Goal: Use online tool/utility: Use online tool/utility

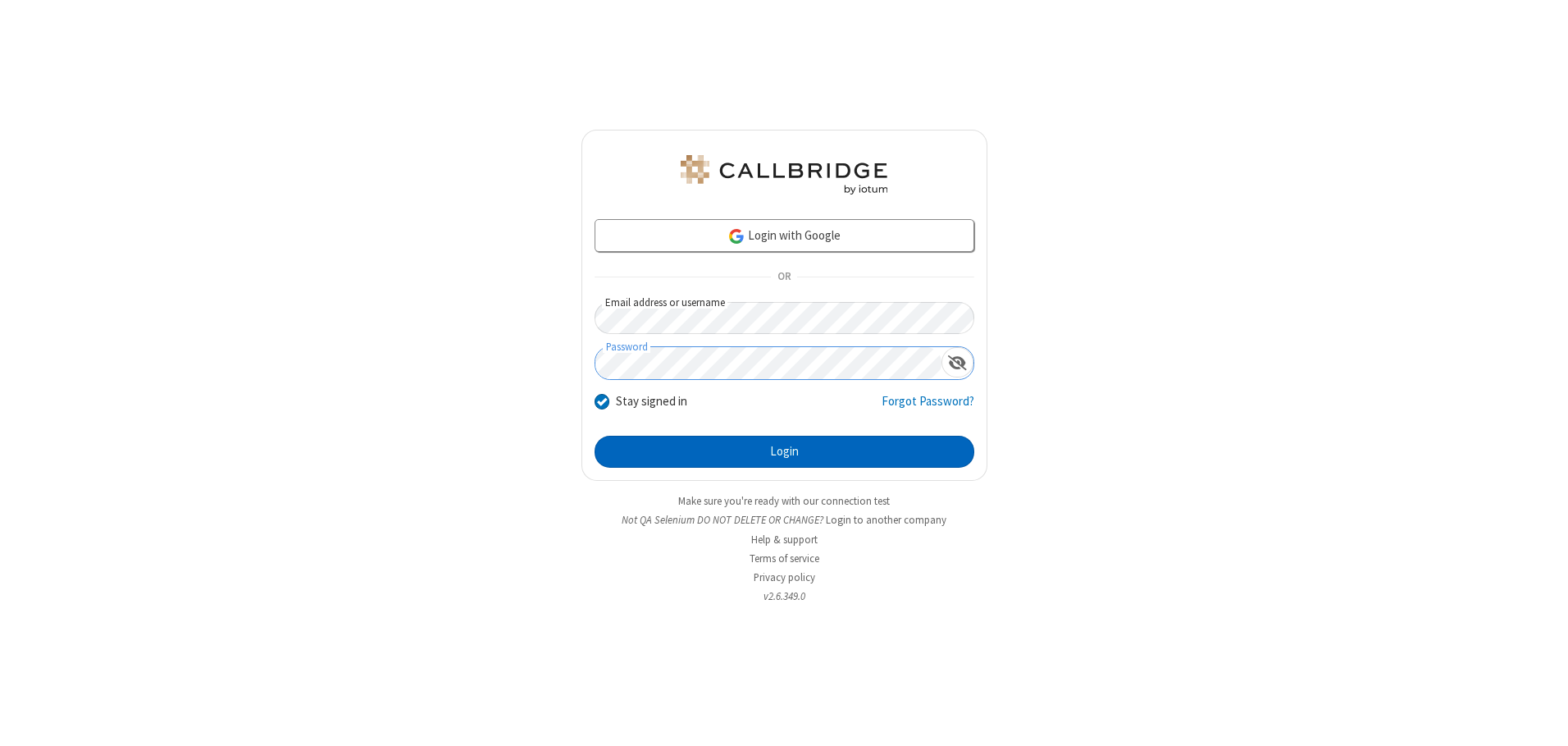
click at [784, 452] on button "Login" at bounding box center [784, 452] width 379 height 33
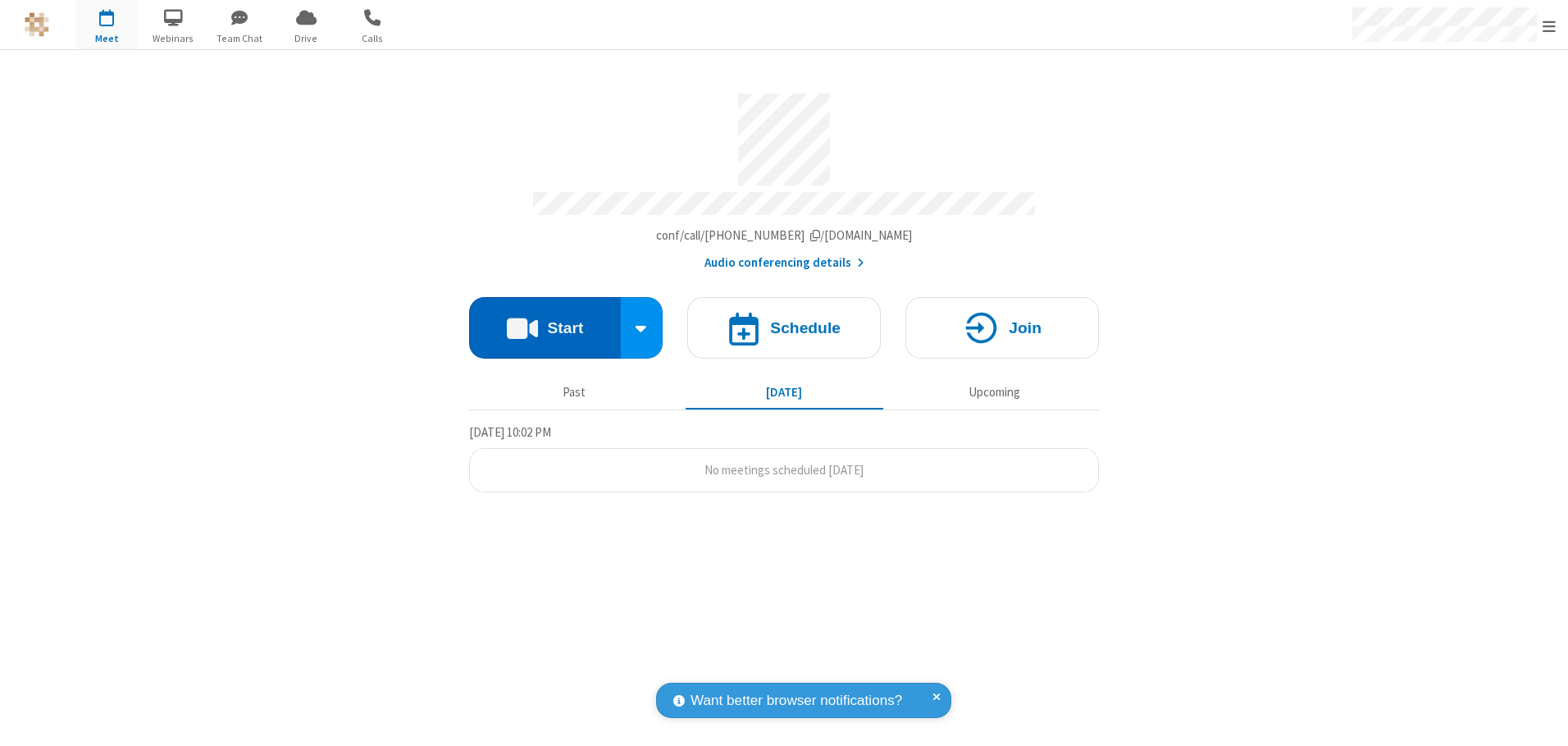
click at [545, 322] on button "Start" at bounding box center [545, 328] width 152 height 62
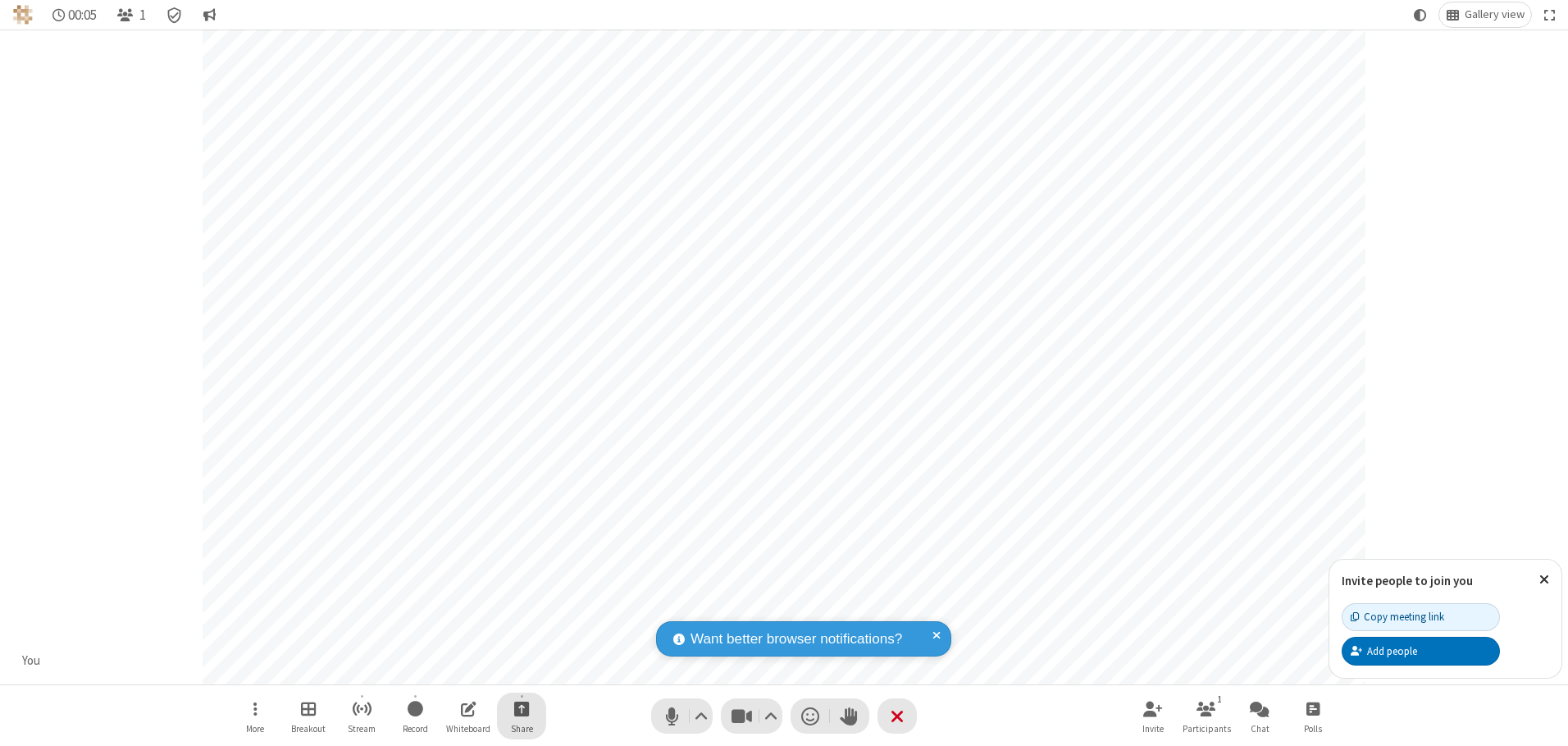
click at [522, 708] on span "Start sharing" at bounding box center [522, 708] width 15 height 21
click at [455, 640] on span "Present files & media" at bounding box center [456, 640] width 19 height 14
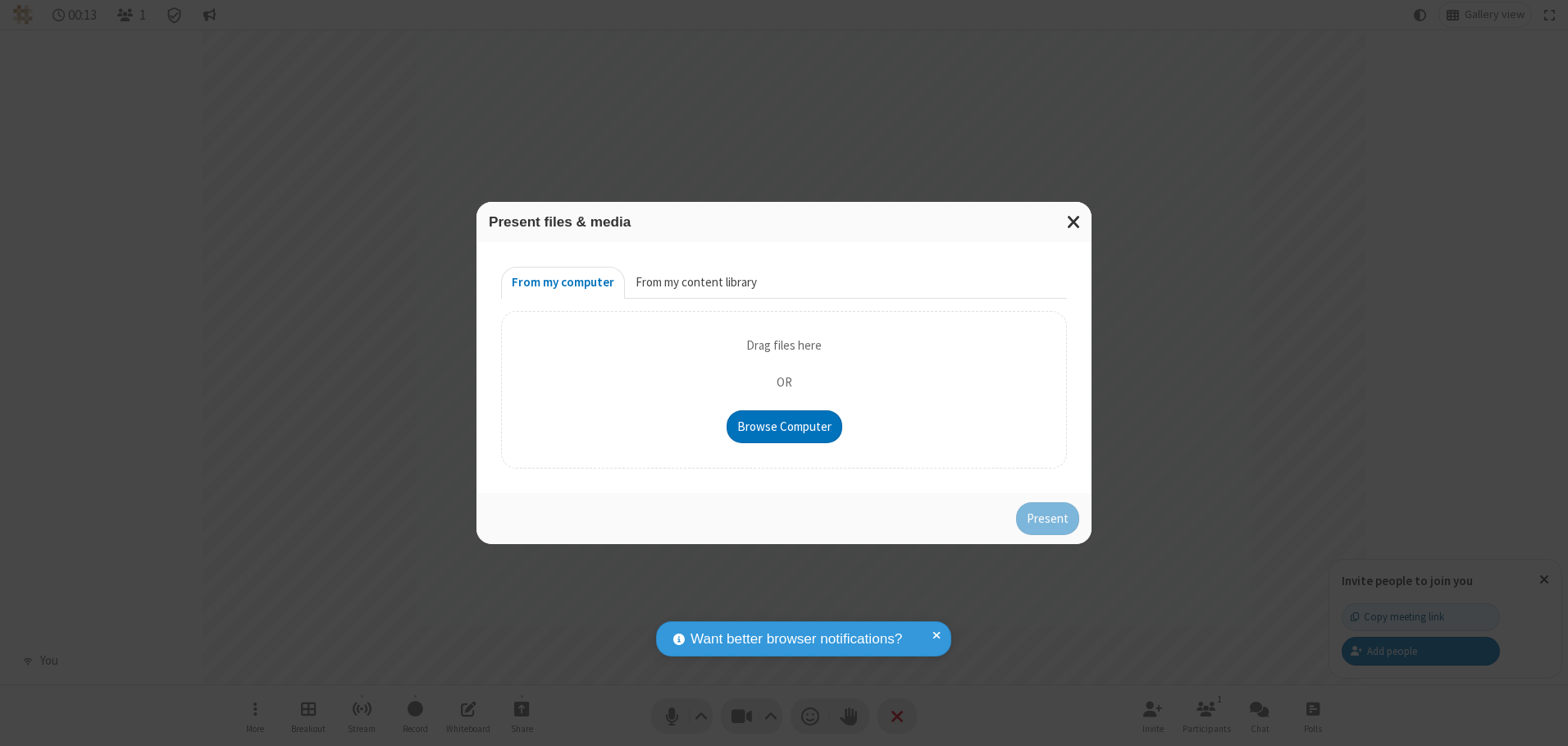
click at [694, 282] on button "From my content library" at bounding box center [696, 283] width 142 height 33
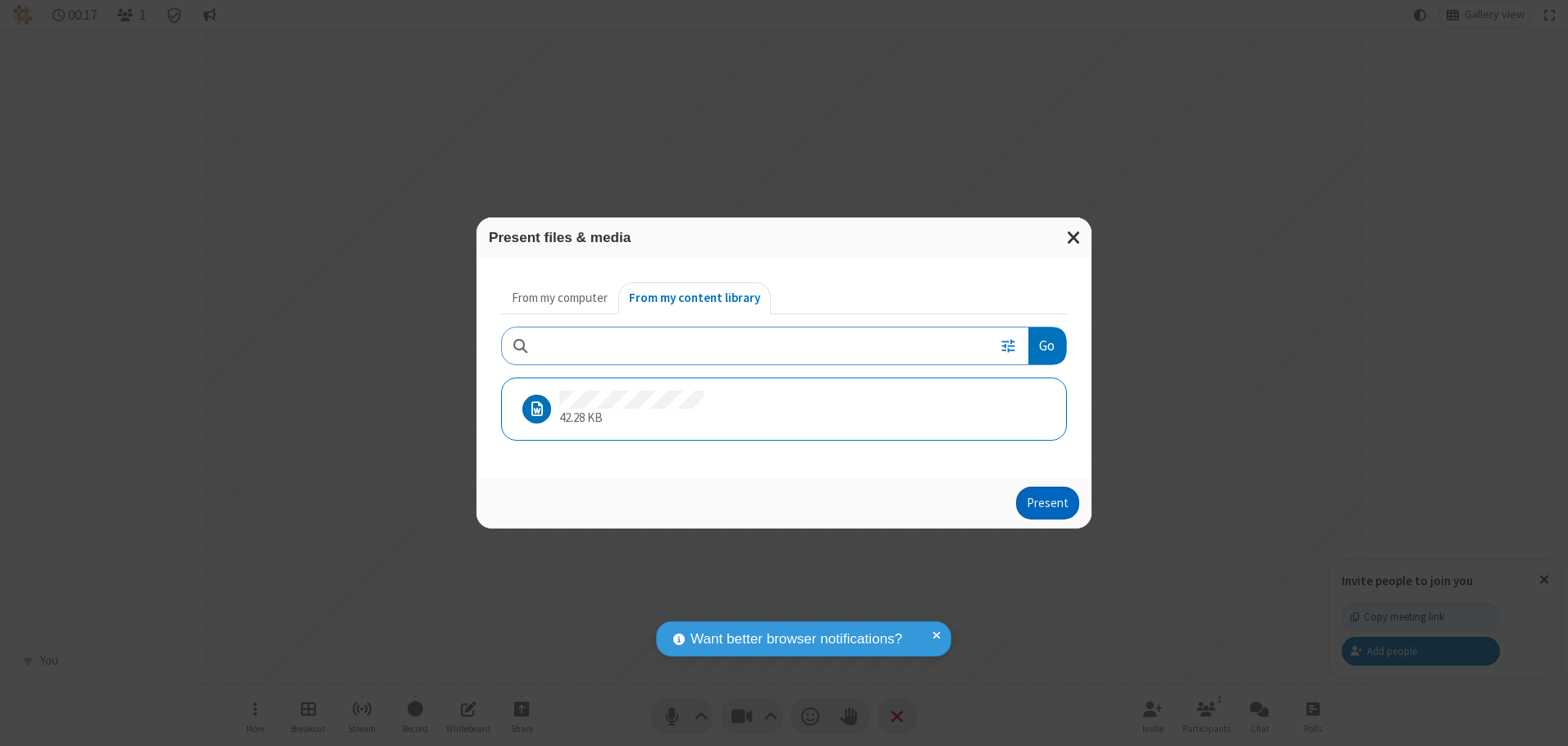
click at [1049, 502] on button "Present" at bounding box center [1048, 503] width 64 height 33
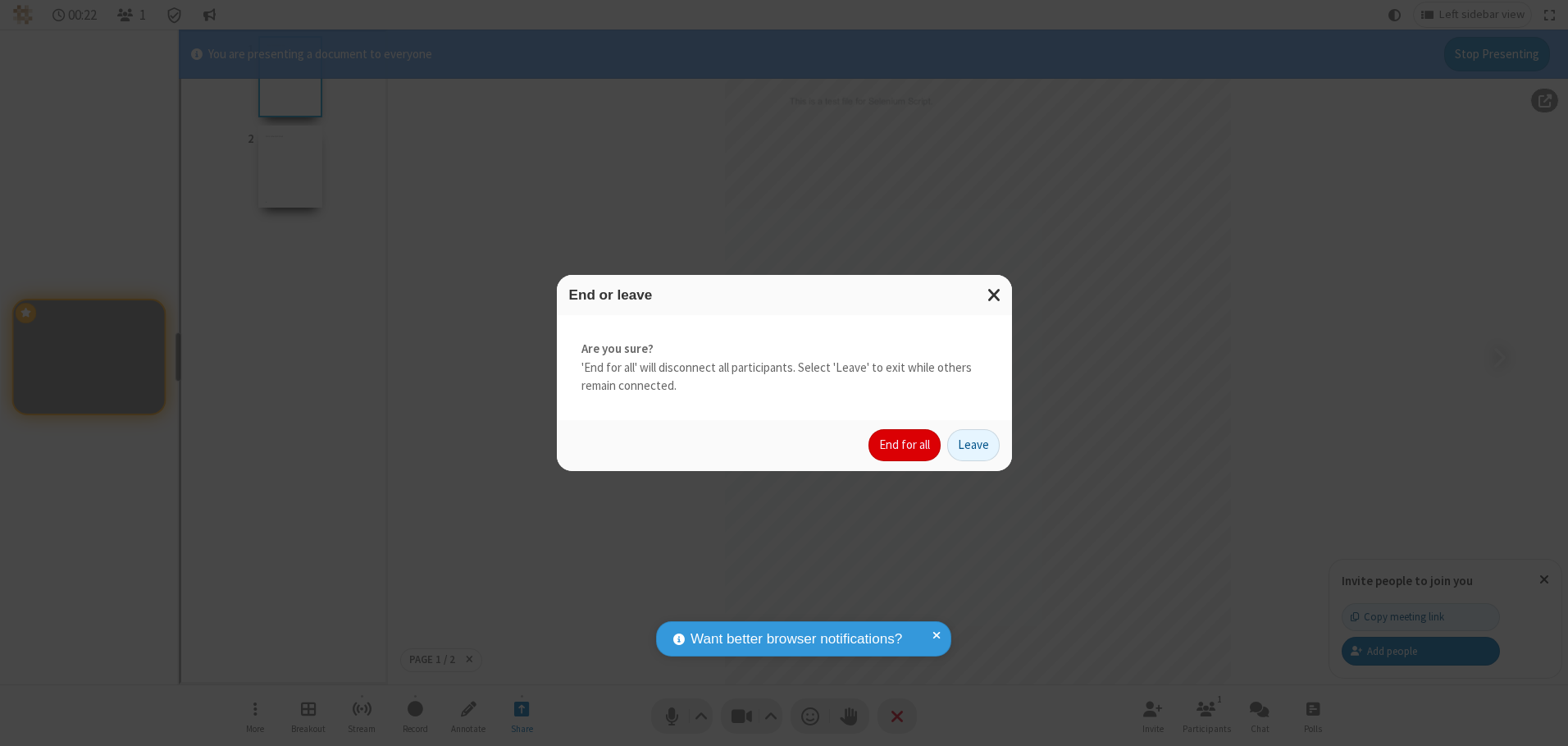
click at [905, 445] on button "End for all" at bounding box center [905, 446] width 72 height 33
